Goal: Task Accomplishment & Management: Manage account settings

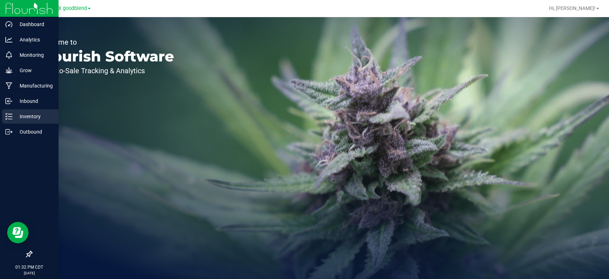
click at [31, 118] on p "Inventory" at bounding box center [33, 116] width 43 height 9
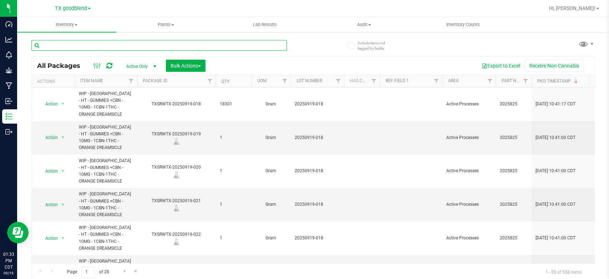
click at [137, 41] on input "text" at bounding box center [159, 45] width 256 height 11
type input "chocolate"
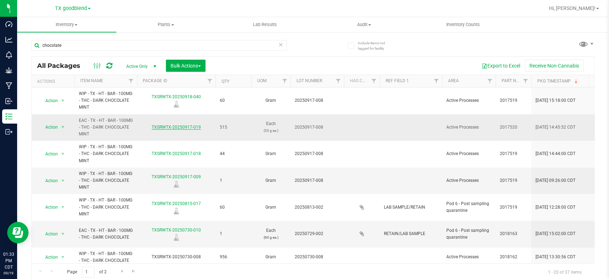
click at [182, 129] on link "TXSRWTX-20250917-019" at bounding box center [176, 127] width 49 height 5
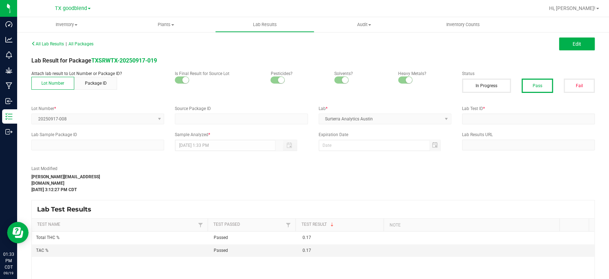
type input "TXSRWTX-20250917-009"
type input "20250917-008"
type input "TXSRWTX-20250917-009"
type input "[DATE] 3:11 PM"
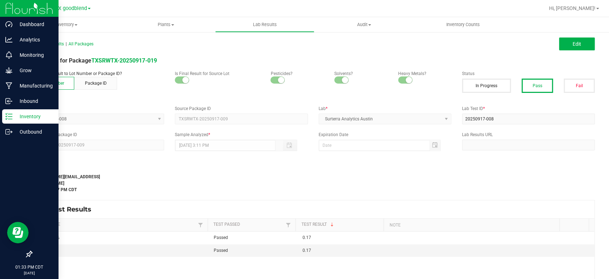
click at [27, 116] on p "Inventory" at bounding box center [33, 116] width 43 height 9
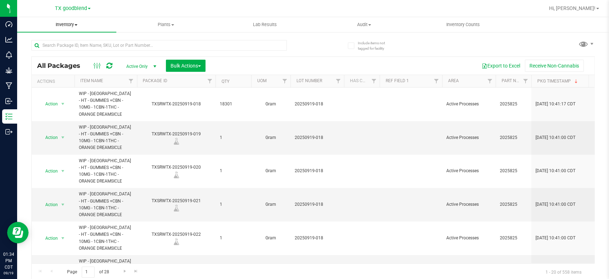
click at [59, 26] on span "Inventory" at bounding box center [66, 24] width 99 height 6
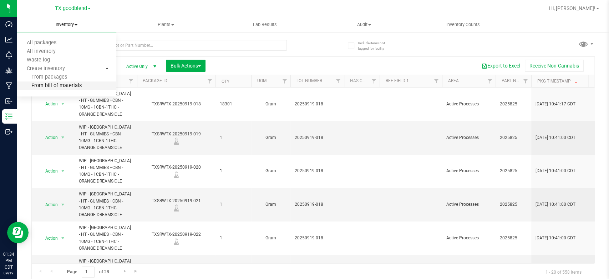
click at [65, 86] on span "From bill of materials" at bounding box center [49, 86] width 65 height 6
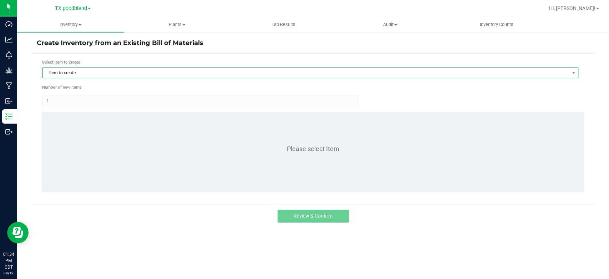
click at [118, 74] on span "Item to create" at bounding box center [306, 73] width 527 height 10
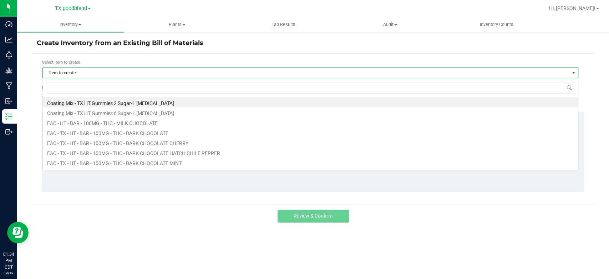
scroll to position [10, 536]
type input "chocolate"
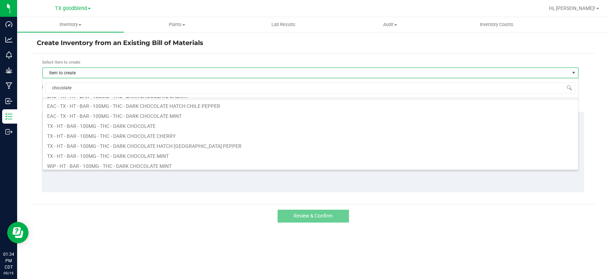
scroll to position [29, 0]
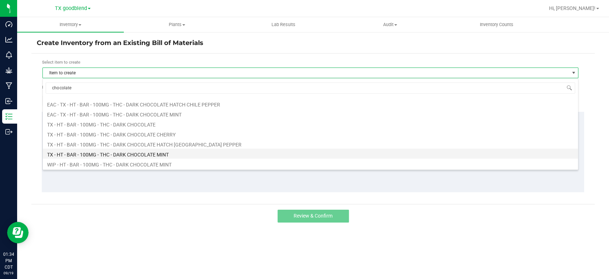
click at [107, 153] on li "TX - HT - BAR - 100MG - THC - DARK CHOCOLATE MINT" at bounding box center [311, 154] width 536 height 10
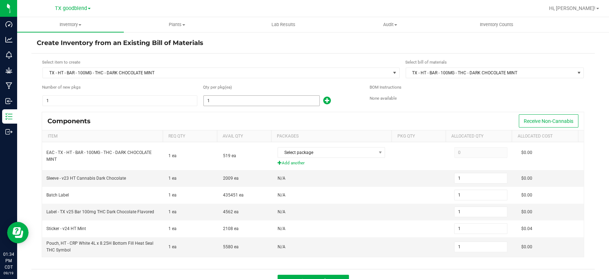
click at [248, 100] on input "1" at bounding box center [262, 101] width 116 height 10
type input "5"
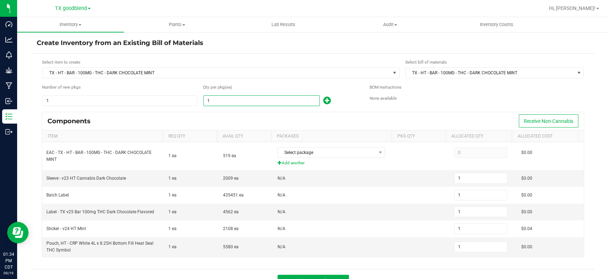
type input "5"
type input "51"
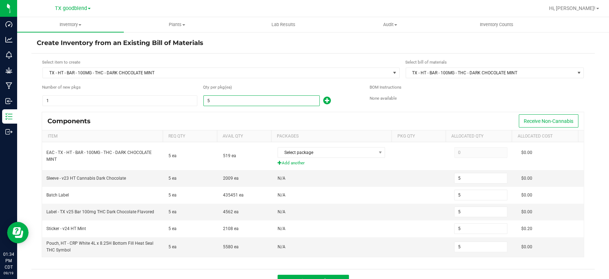
type input "51"
type input "515"
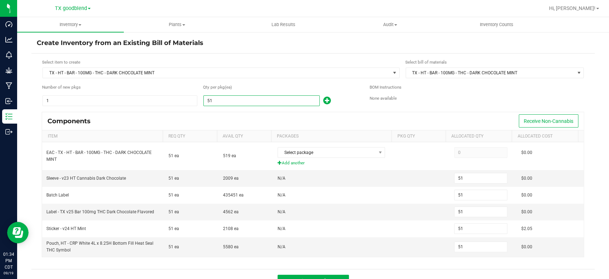
type input "515"
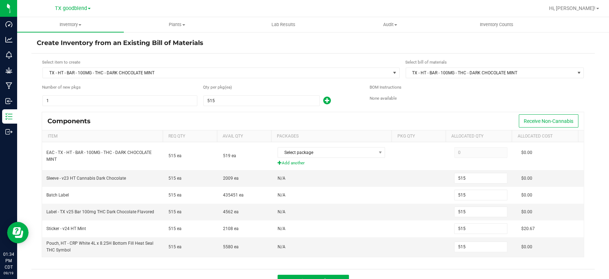
click at [240, 114] on div "Components Receive Non-Cannabis" at bounding box center [313, 121] width 542 height 18
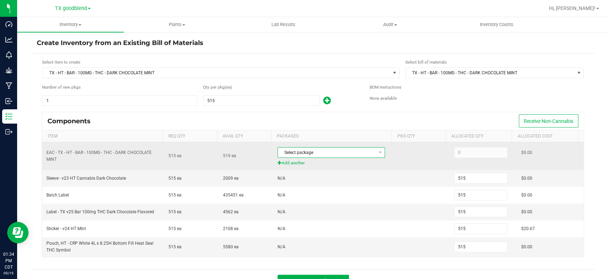
click at [313, 151] on span "Select package" at bounding box center [327, 152] width 98 height 10
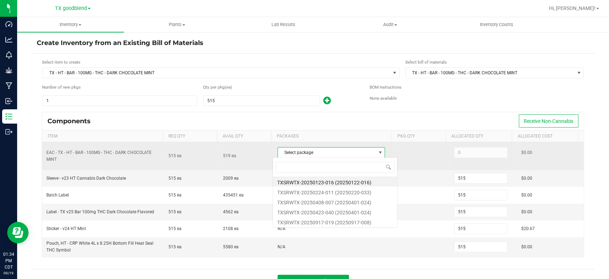
scroll to position [10, 105]
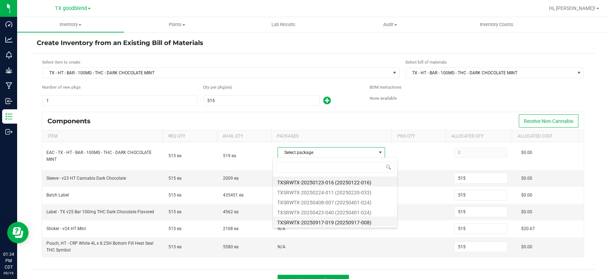
click at [319, 222] on li "TXSRWTX-20250917-019 (20250917-008)" at bounding box center [335, 221] width 124 height 10
type input "515"
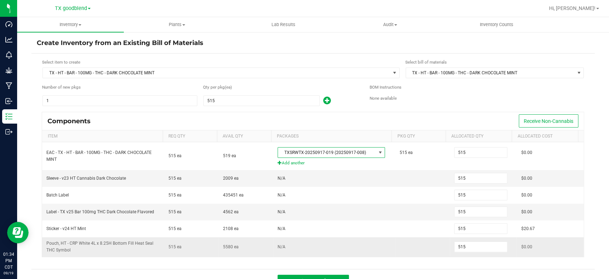
scroll to position [12, 0]
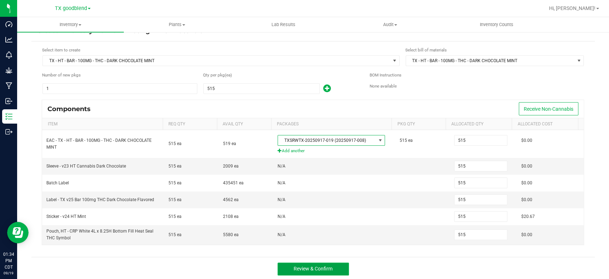
click at [311, 270] on button "Review & Confirm" at bounding box center [313, 268] width 71 height 13
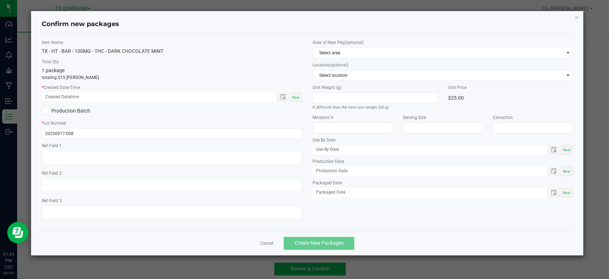
click at [297, 98] on span "Now" at bounding box center [295, 97] width 7 height 4
type input "[DATE] 01:34 PM"
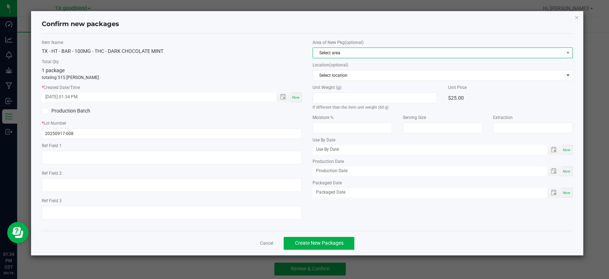
click at [338, 54] on span "Select area" at bounding box center [438, 53] width 251 height 10
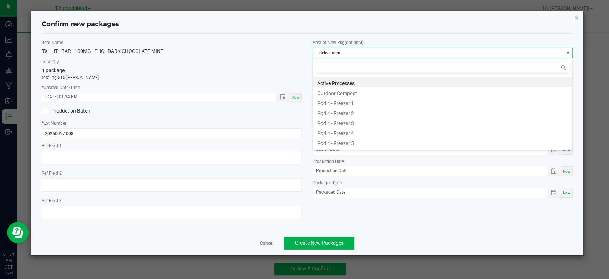
scroll to position [10, 260]
click at [338, 82] on li "Active Processes" at bounding box center [443, 82] width 260 height 10
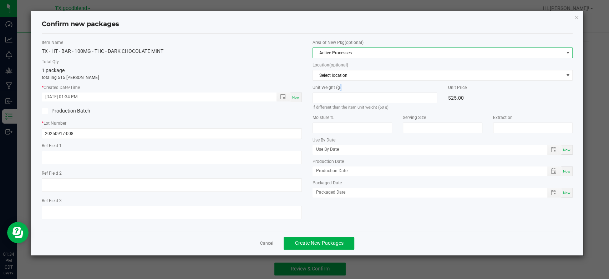
click at [338, 82] on div "Area of New Pkg (optional) Active Processes Location (optional) Select location…" at bounding box center [442, 120] width 271 height 162
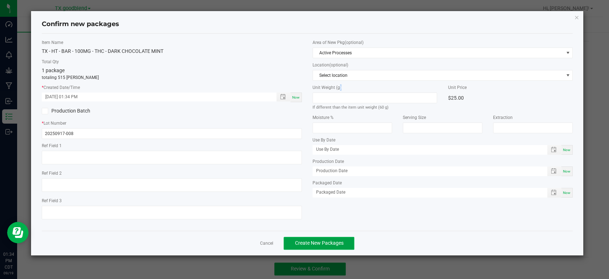
click at [318, 245] on span "Create New Packages" at bounding box center [319, 243] width 49 height 6
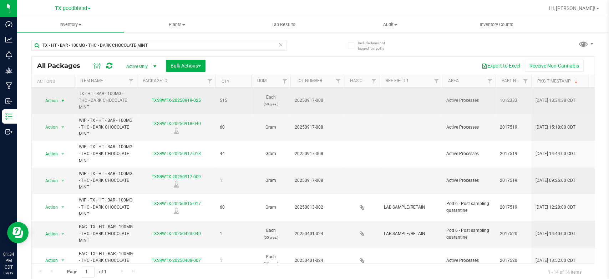
click at [51, 101] on span "Action" at bounding box center [48, 101] width 19 height 10
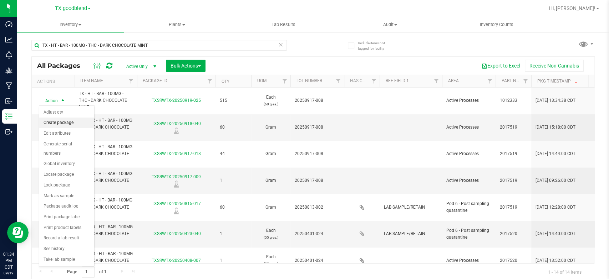
click at [54, 123] on li "Create package" at bounding box center [66, 122] width 55 height 11
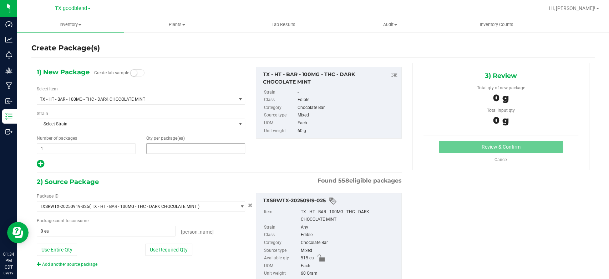
click at [171, 150] on span at bounding box center [195, 148] width 99 height 11
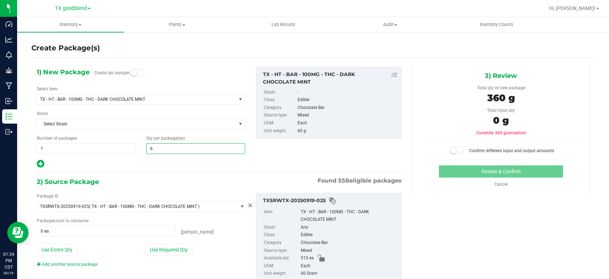
type input "60"
click at [69, 149] on span "1 1" at bounding box center [86, 148] width 99 height 11
click at [69, 149] on input "1" at bounding box center [86, 149] width 98 height 10
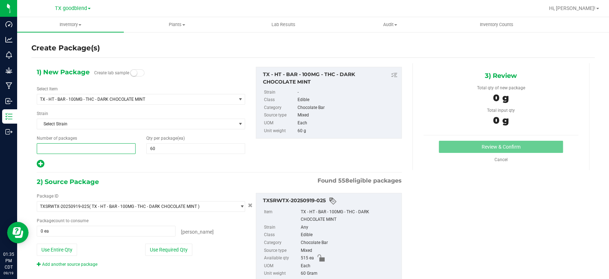
type input "8"
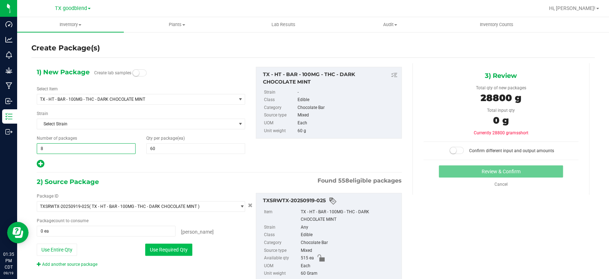
type input "8"
click at [163, 249] on button "Use Required Qty" at bounding box center [168, 249] width 47 height 12
type input "480 ea"
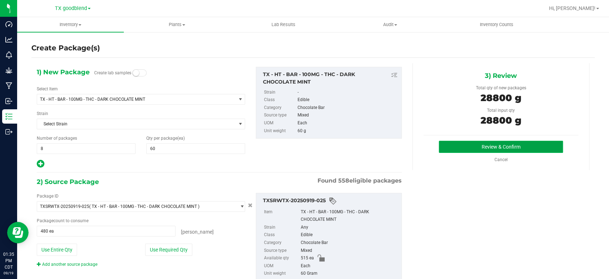
click at [468, 146] on button "Review & Confirm" at bounding box center [501, 147] width 124 height 12
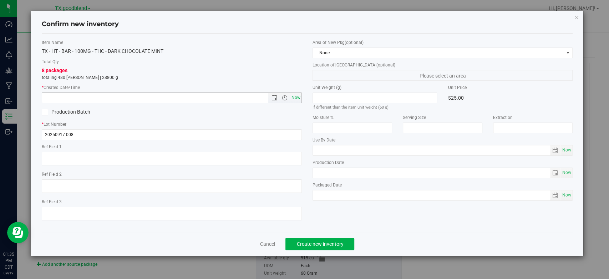
click at [296, 97] on span "Now" at bounding box center [296, 97] width 12 height 10
type input "[DATE] 1:35 PM"
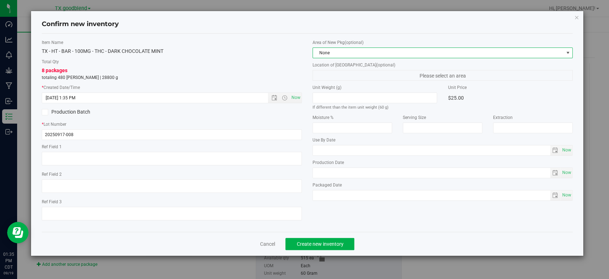
click at [345, 49] on span "None" at bounding box center [438, 53] width 251 height 10
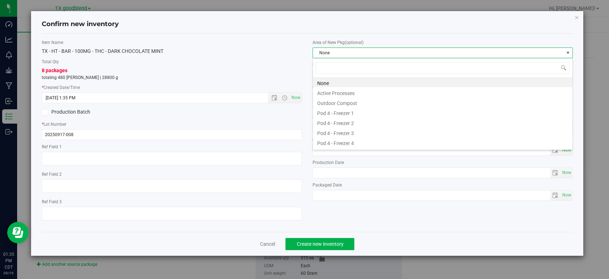
scroll to position [10, 260]
click at [338, 94] on li "Active Processes" at bounding box center [443, 92] width 260 height 10
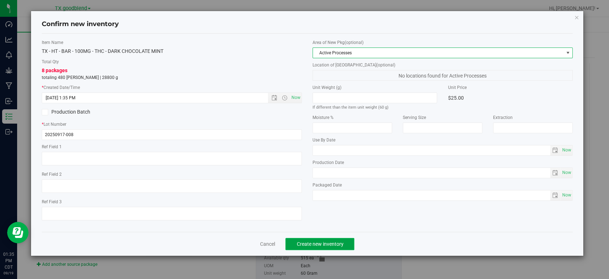
click at [310, 242] on span "Create new inventory" at bounding box center [320, 244] width 47 height 6
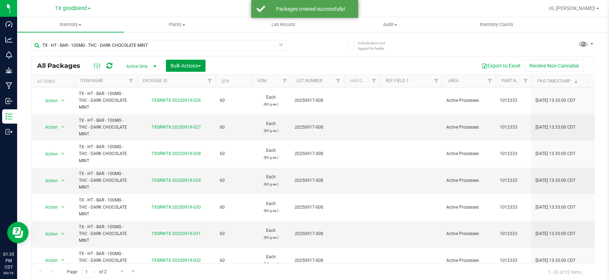
click at [190, 64] on span "Bulk Actions" at bounding box center [186, 66] width 30 height 6
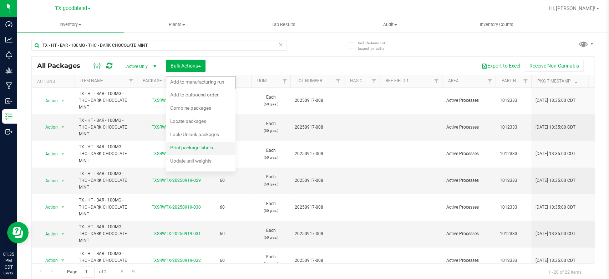
click at [189, 148] on span "Print package labels" at bounding box center [191, 148] width 43 height 6
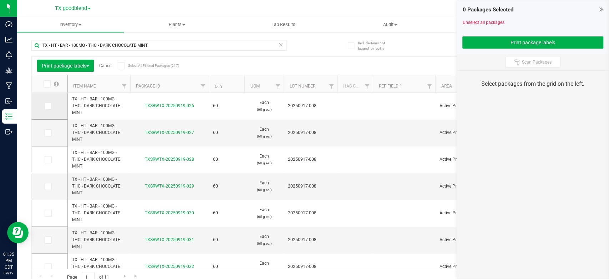
click at [51, 107] on span at bounding box center [48, 105] width 7 height 7
click at [0, 0] on input "checkbox" at bounding box center [0, 0] width 0 height 0
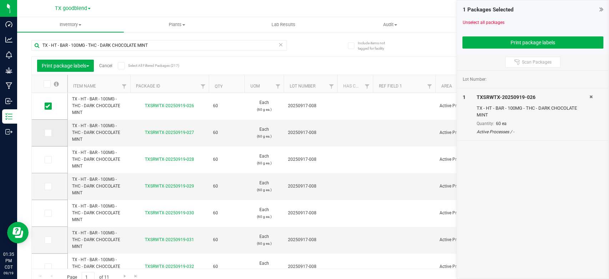
click at [47, 133] on icon at bounding box center [47, 133] width 5 height 0
click at [0, 0] on input "checkbox" at bounding box center [0, 0] width 0 height 0
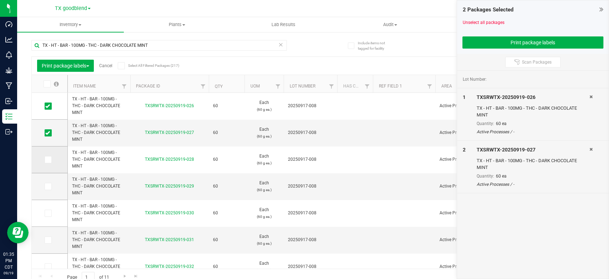
click at [47, 160] on icon at bounding box center [47, 160] width 5 height 0
click at [0, 0] on input "checkbox" at bounding box center [0, 0] width 0 height 0
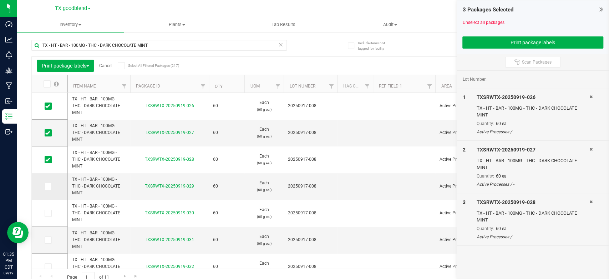
click at [47, 186] on icon at bounding box center [47, 186] width 5 height 0
click at [0, 0] on input "checkbox" at bounding box center [0, 0] width 0 height 0
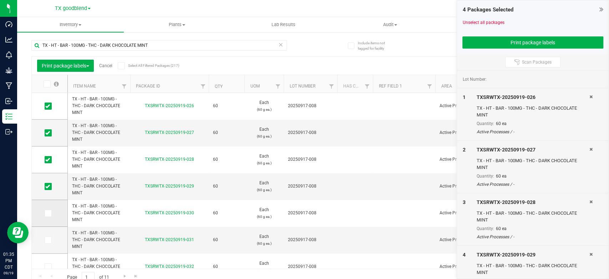
click at [47, 213] on icon at bounding box center [47, 213] width 5 height 0
click at [0, 0] on input "checkbox" at bounding box center [0, 0] width 0 height 0
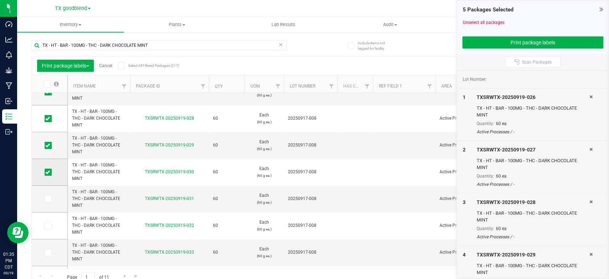
scroll to position [41, 0]
click at [50, 199] on span at bounding box center [48, 198] width 7 height 7
click at [0, 0] on input "checkbox" at bounding box center [0, 0] width 0 height 0
click at [49, 221] on td at bounding box center [50, 225] width 36 height 27
click at [49, 225] on icon at bounding box center [47, 225] width 5 height 0
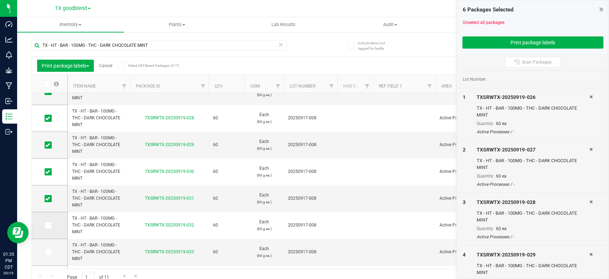
click at [0, 0] on input "checkbox" at bounding box center [0, 0] width 0 height 0
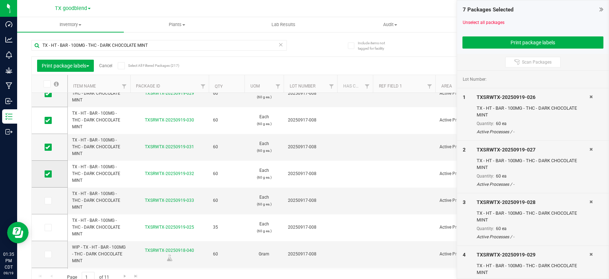
scroll to position [96, 0]
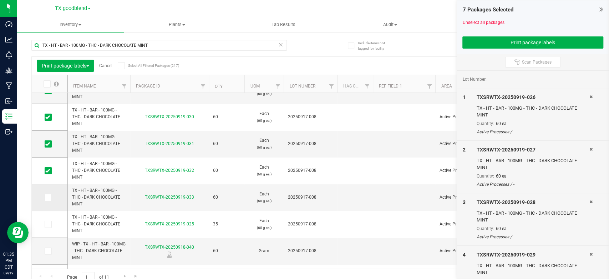
click at [49, 197] on icon at bounding box center [47, 197] width 5 height 0
click at [0, 0] on input "checkbox" at bounding box center [0, 0] width 0 height 0
click at [47, 224] on icon at bounding box center [47, 224] width 5 height 0
click at [0, 0] on input "checkbox" at bounding box center [0, 0] width 0 height 0
click at [505, 42] on button "Print package labels" at bounding box center [533, 42] width 141 height 12
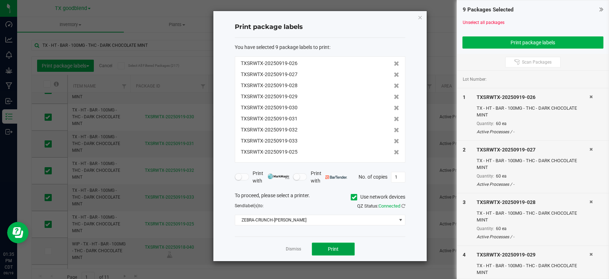
click at [331, 247] on span "Print" at bounding box center [333, 249] width 11 height 6
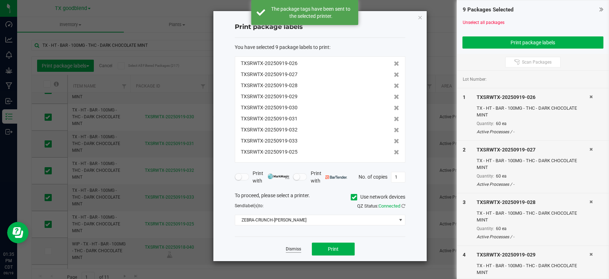
click at [291, 248] on link "Dismiss" at bounding box center [293, 249] width 15 height 6
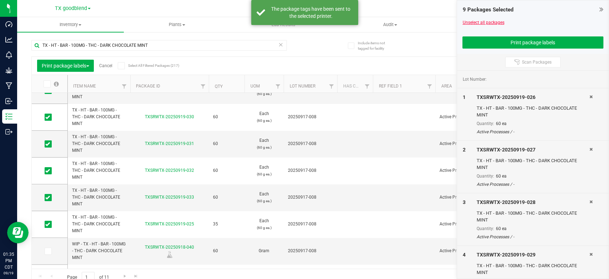
click at [479, 21] on link "Unselect all packages" at bounding box center [484, 22] width 42 height 5
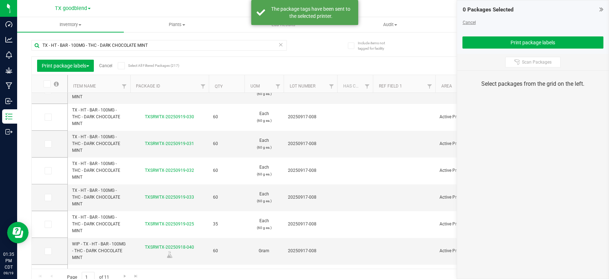
click at [468, 23] on link "Cancel" at bounding box center [469, 22] width 13 height 5
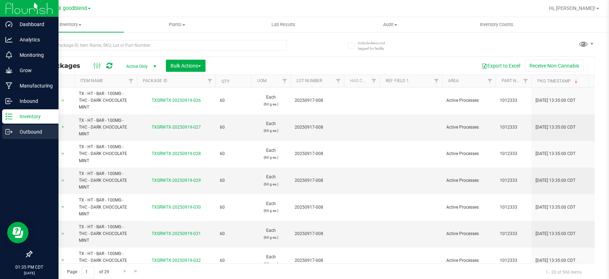
click at [19, 132] on p "Outbound" at bounding box center [33, 131] width 43 height 9
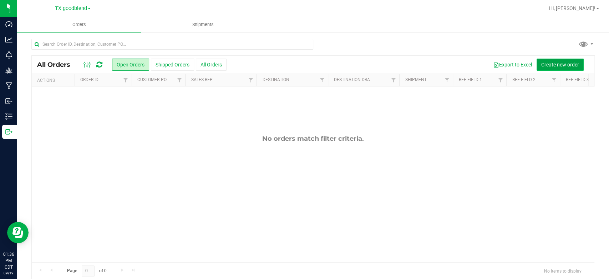
click at [544, 62] on span "Create new order" at bounding box center [561, 65] width 38 height 6
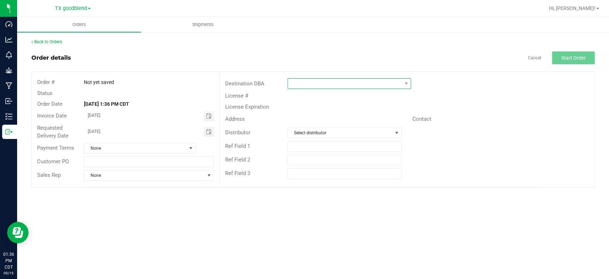
click at [351, 85] on span at bounding box center [345, 84] width 114 height 10
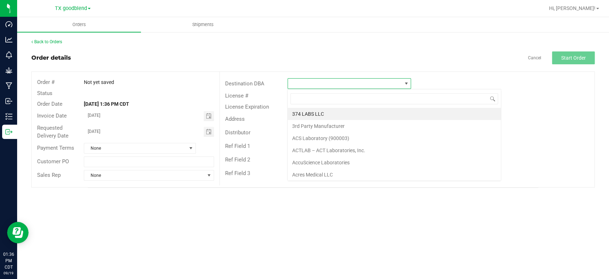
scroll to position [10, 124]
type input "sur"
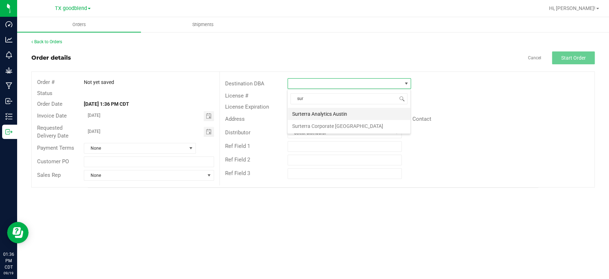
click at [343, 115] on li "Surterra Analytics Austin" at bounding box center [349, 114] width 123 height 12
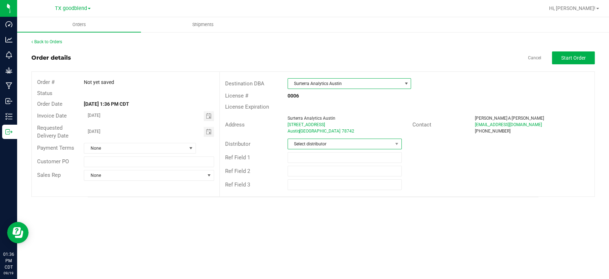
click at [338, 141] on span "Select distributor" at bounding box center [340, 144] width 105 height 10
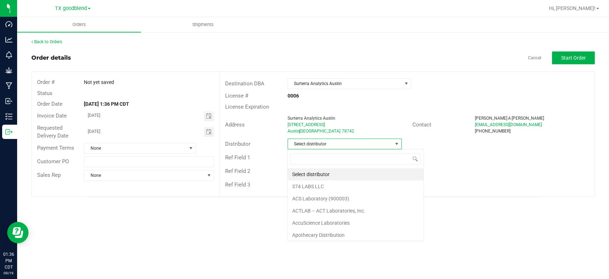
scroll to position [10, 114]
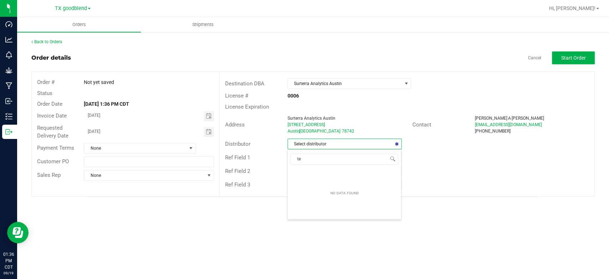
type input "t"
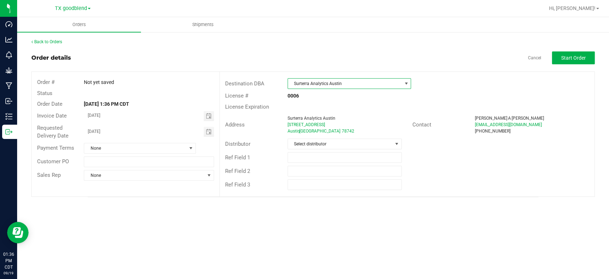
click at [335, 83] on span "Surterra Analytics Austin" at bounding box center [345, 84] width 114 height 10
type input "dc"
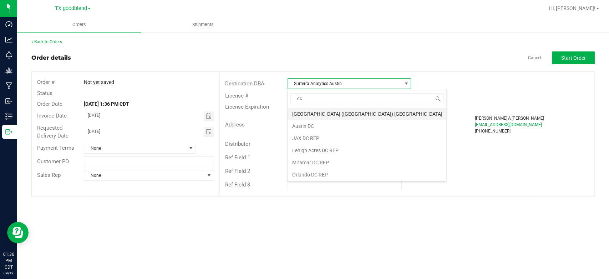
click at [322, 114] on li "[GEOGRAPHIC_DATA] ([GEOGRAPHIC_DATA]) [GEOGRAPHIC_DATA]" at bounding box center [367, 114] width 159 height 12
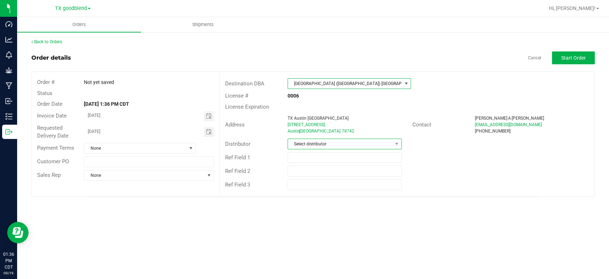
click at [323, 142] on span "Select distributor" at bounding box center [340, 144] width 105 height 10
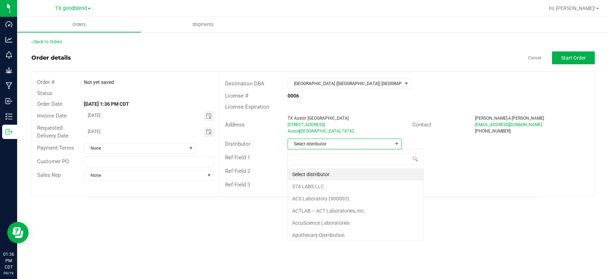
scroll to position [10, 114]
type input "sur"
click at [327, 174] on li "Surterra Analytics Austin" at bounding box center [345, 174] width 114 height 12
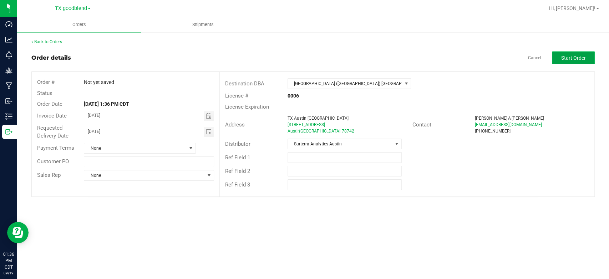
click at [573, 55] on span "Start Order" at bounding box center [574, 58] width 25 height 6
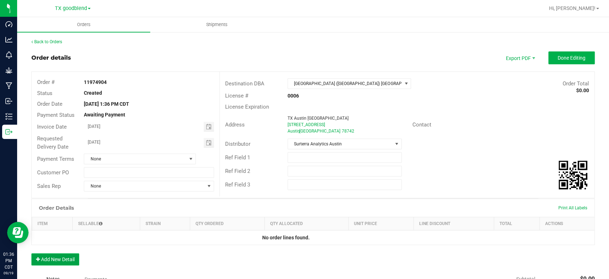
click at [63, 257] on button "Add New Detail" at bounding box center [55, 259] width 48 height 12
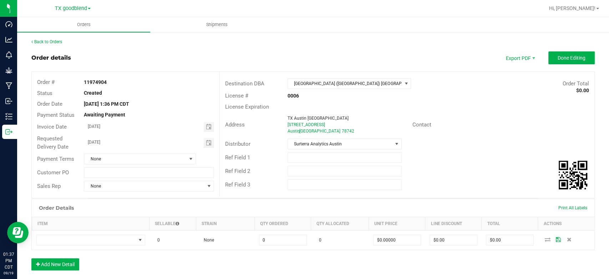
click at [175, 208] on div "Order Details Print All Labels" at bounding box center [313, 208] width 563 height 18
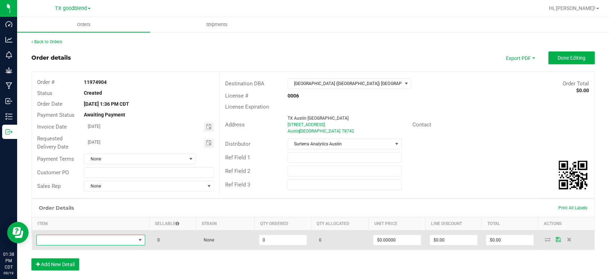
click at [95, 239] on span "NO DATA FOUND" at bounding box center [86, 240] width 99 height 10
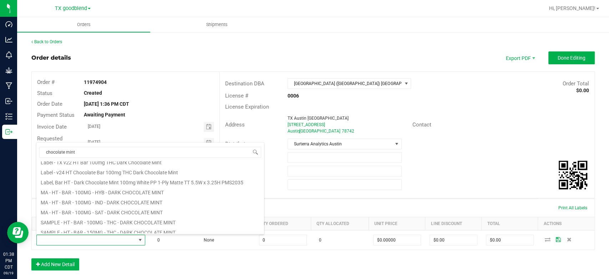
scroll to position [129, 0]
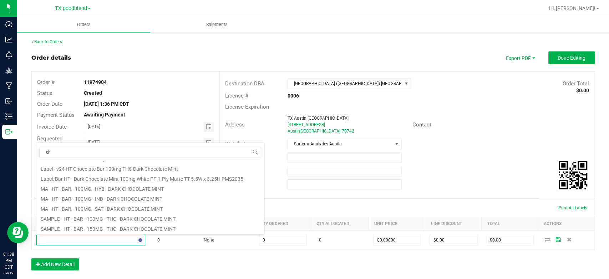
type input "c"
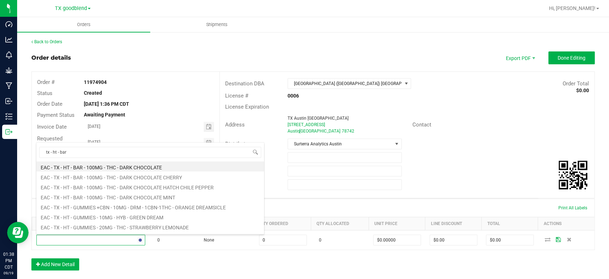
type input "tx - ht - bar"
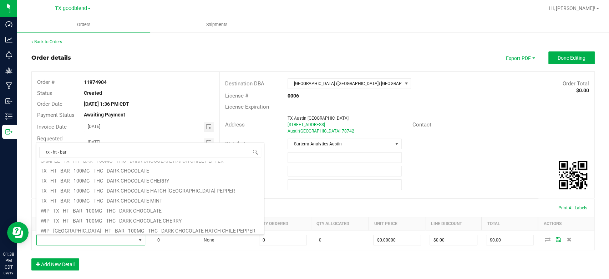
scroll to position [57, 0]
click at [101, 199] on li "TX - HT - BAR - 100MG - THC - DARK CHOCOLATE MINT" at bounding box center [150, 199] width 228 height 10
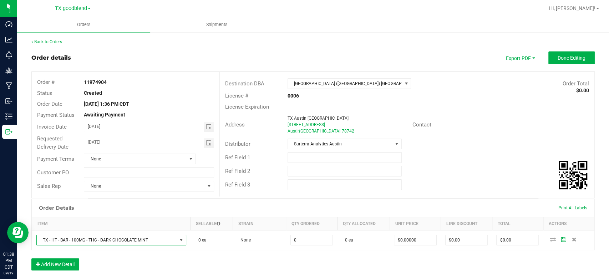
type input "0 ea"
type input "$25.00000"
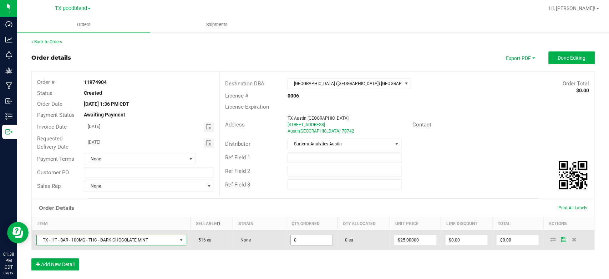
click at [302, 238] on input "0" at bounding box center [312, 240] width 42 height 10
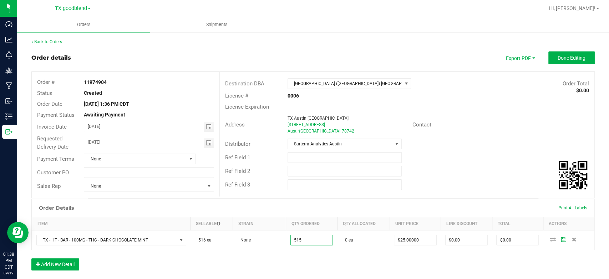
type input "515 ea"
type input "$12,875.00"
click at [303, 255] on div "Order Details Print All Labels Item Sellable Strain Qty Ordered Qty Allocated U…" at bounding box center [313, 237] width 564 height 79
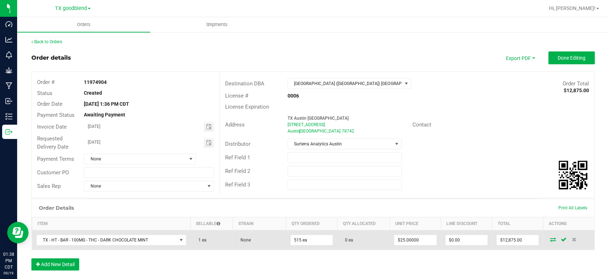
click at [550, 241] on icon at bounding box center [553, 239] width 6 height 4
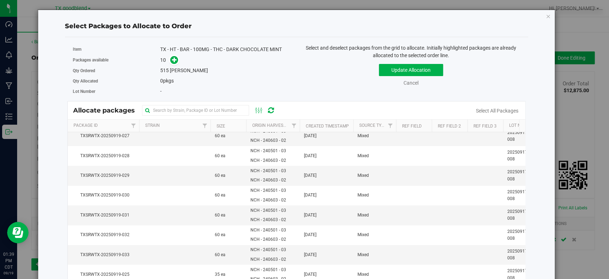
scroll to position [0, 0]
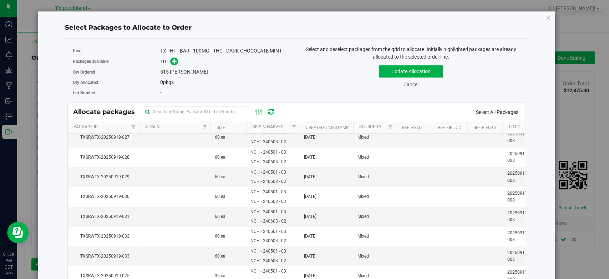
click at [488, 112] on link "Select All Packages" at bounding box center [497, 112] width 42 height 6
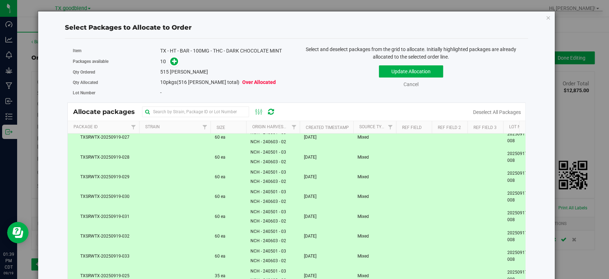
scroll to position [43, 0]
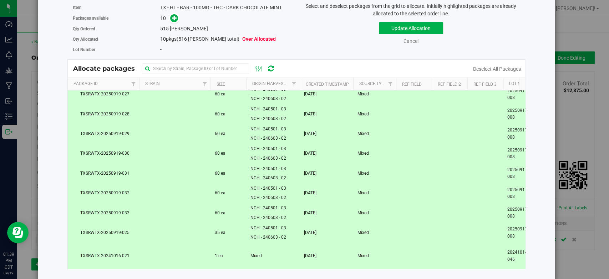
click at [262, 252] on span "Mixed" at bounding box center [256, 255] width 11 height 7
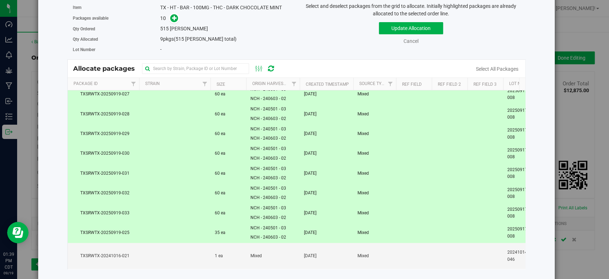
scroll to position [0, 0]
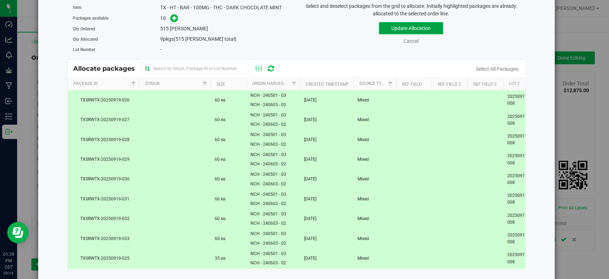
click at [387, 28] on button "Update Allocation" at bounding box center [411, 28] width 64 height 12
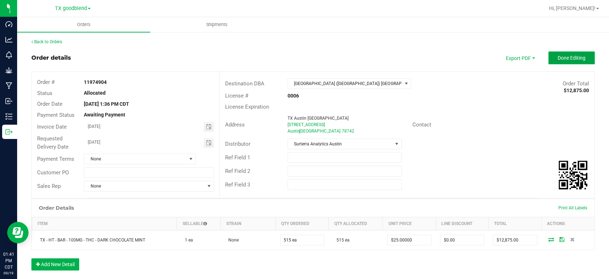
click at [554, 62] on button "Done Editing" at bounding box center [572, 57] width 46 height 13
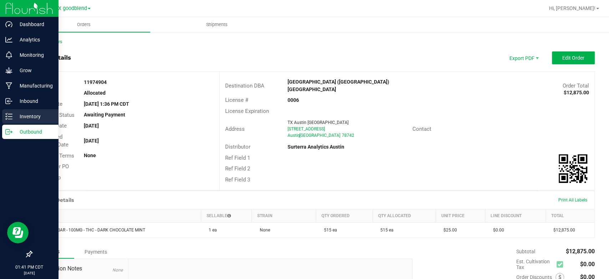
click at [12, 114] on icon at bounding box center [8, 116] width 7 height 7
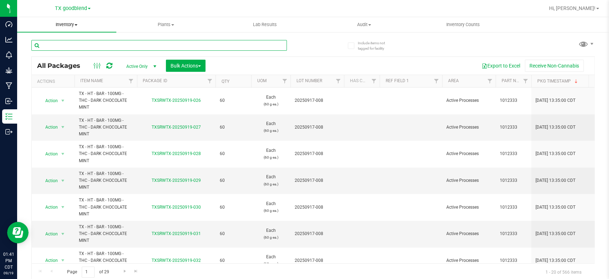
click at [66, 46] on input "text" at bounding box center [159, 45] width 256 height 11
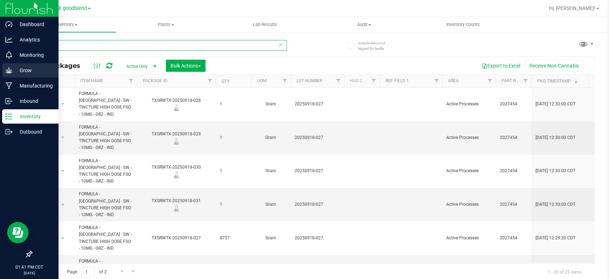
type input "f"
click at [34, 117] on p "Inventory" at bounding box center [33, 116] width 43 height 9
